Goal: Information Seeking & Learning: Learn about a topic

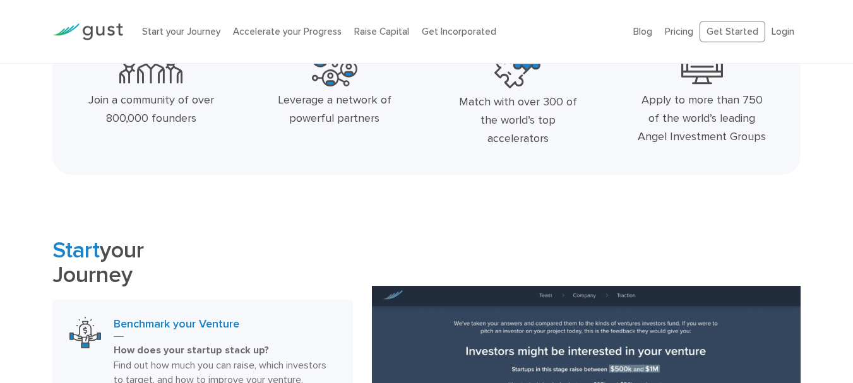
scroll to position [632, 0]
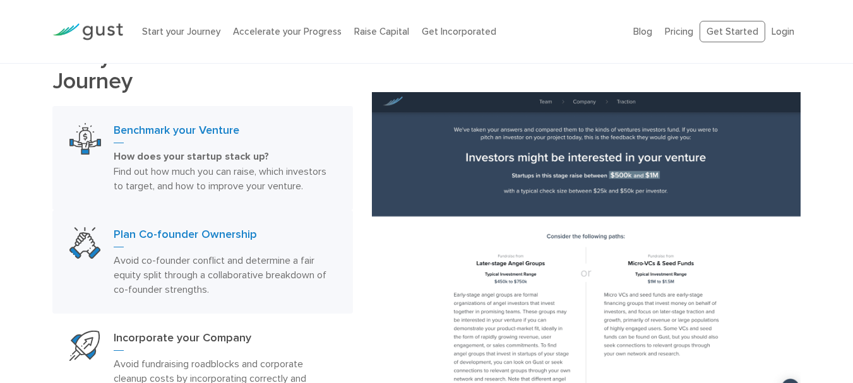
click at [222, 232] on h3 "Plan Co-founder Ownership" at bounding box center [225, 237] width 223 height 20
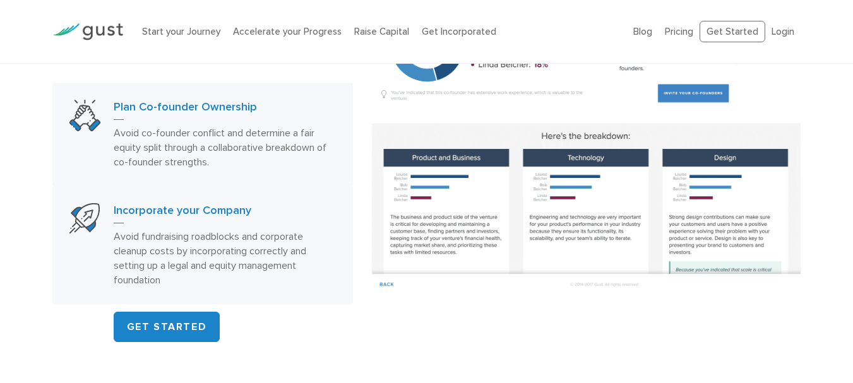
scroll to position [758, 0]
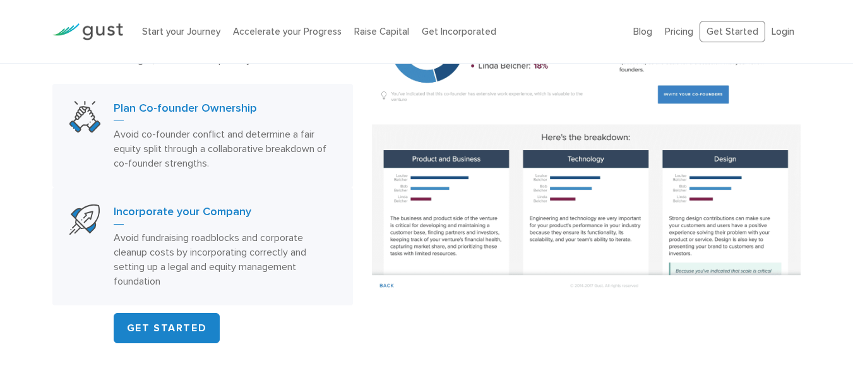
click at [220, 258] on p "Avoid fundraising roadblocks and corporate cleanup costs by incorporating corre…" at bounding box center [225, 260] width 223 height 58
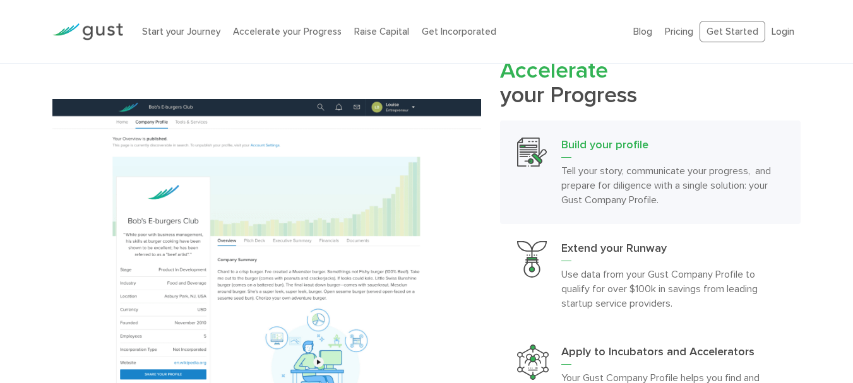
scroll to position [1138, 0]
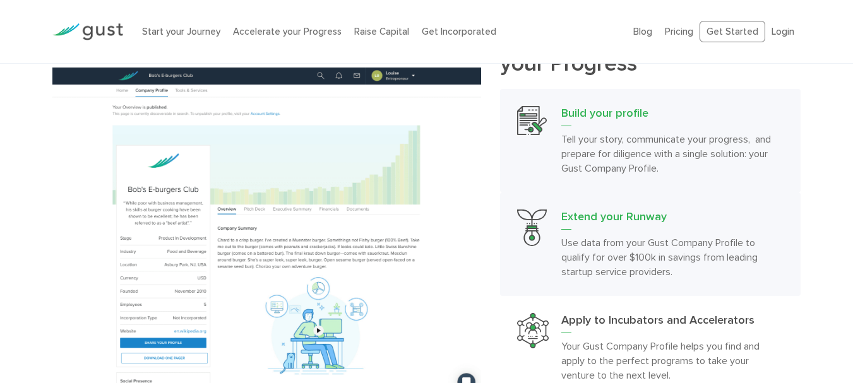
click at [645, 223] on h3 "Extend your Runway" at bounding box center [673, 220] width 223 height 20
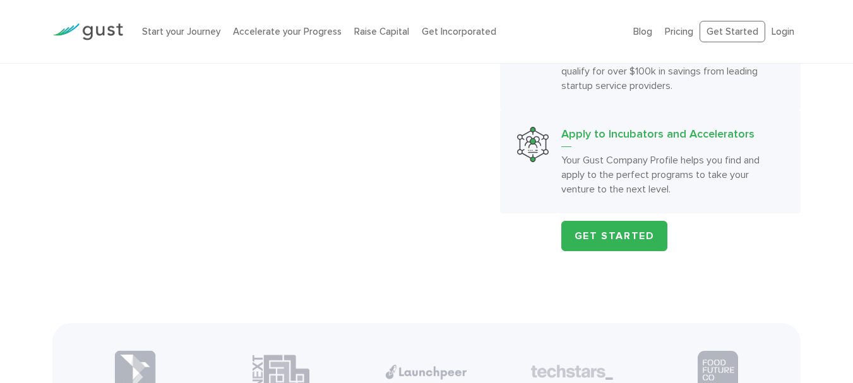
click at [618, 171] on p "Your Gust Company Profile helps you find and apply to the perfect programs to t…" at bounding box center [673, 175] width 223 height 44
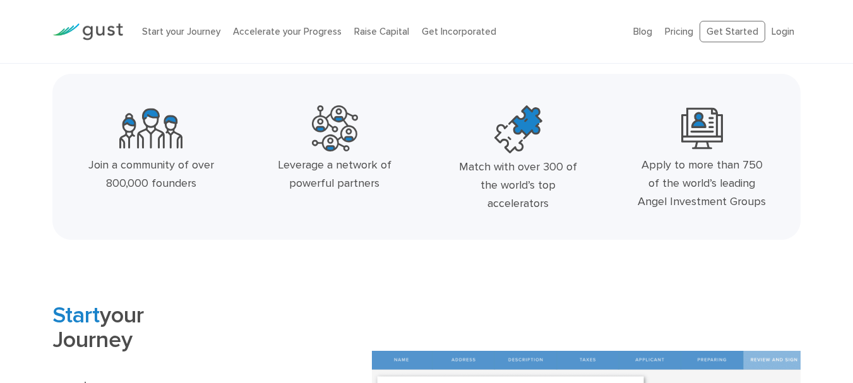
scroll to position [442, 0]
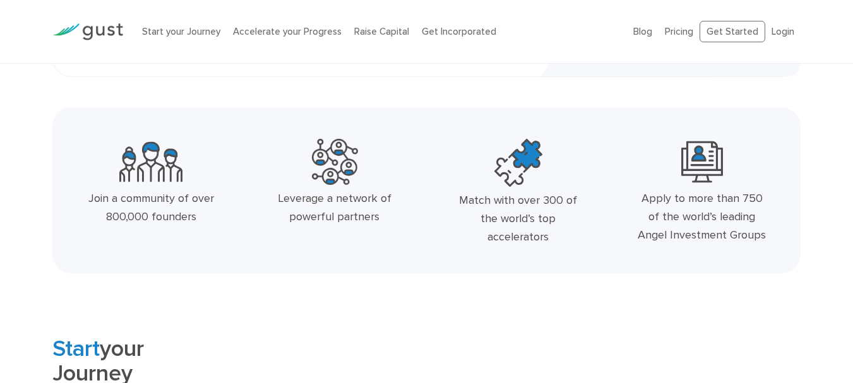
scroll to position [442, 0]
